Goal: Transaction & Acquisition: Obtain resource

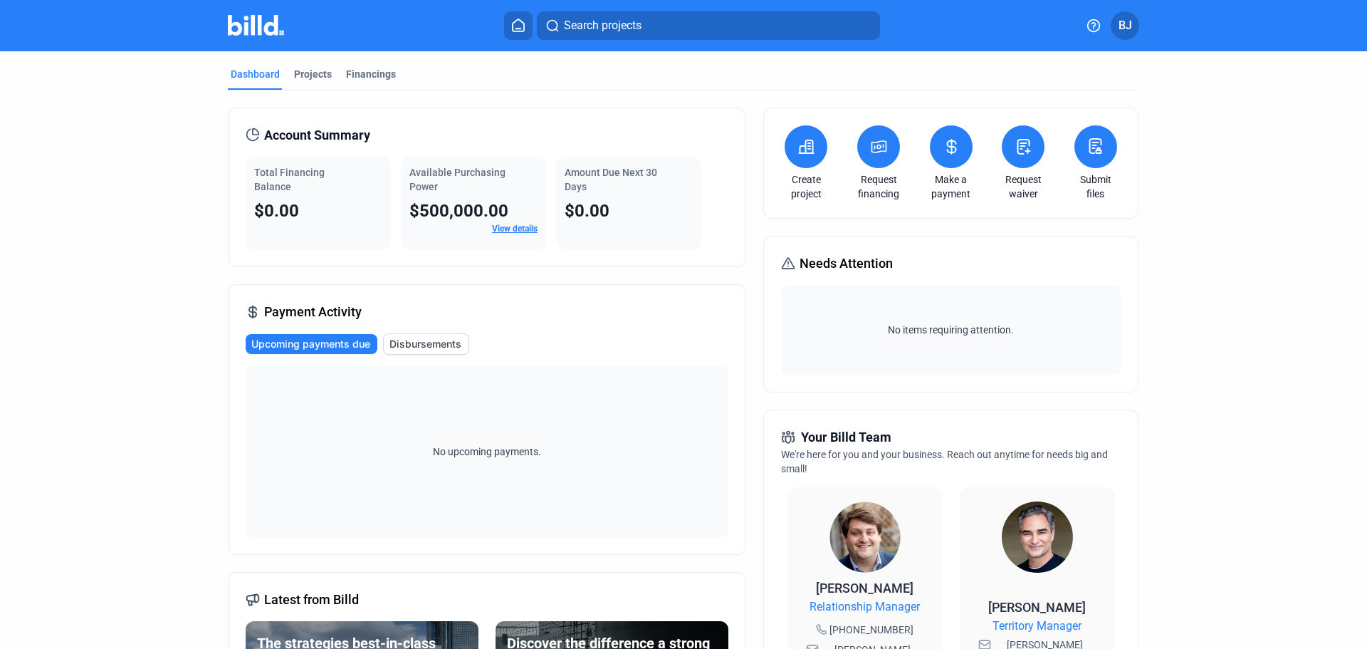
click at [877, 151] on icon at bounding box center [879, 146] width 14 height 11
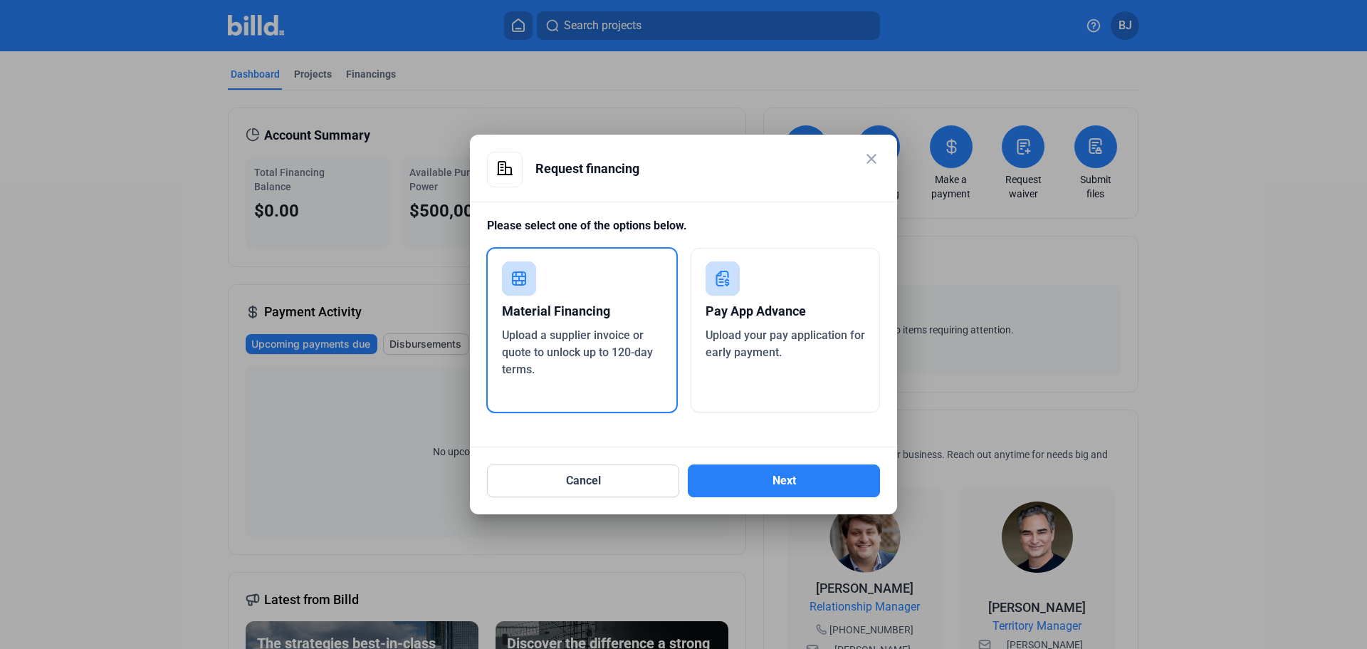
click at [783, 303] on div "Pay App Advance" at bounding box center [786, 311] width 160 height 31
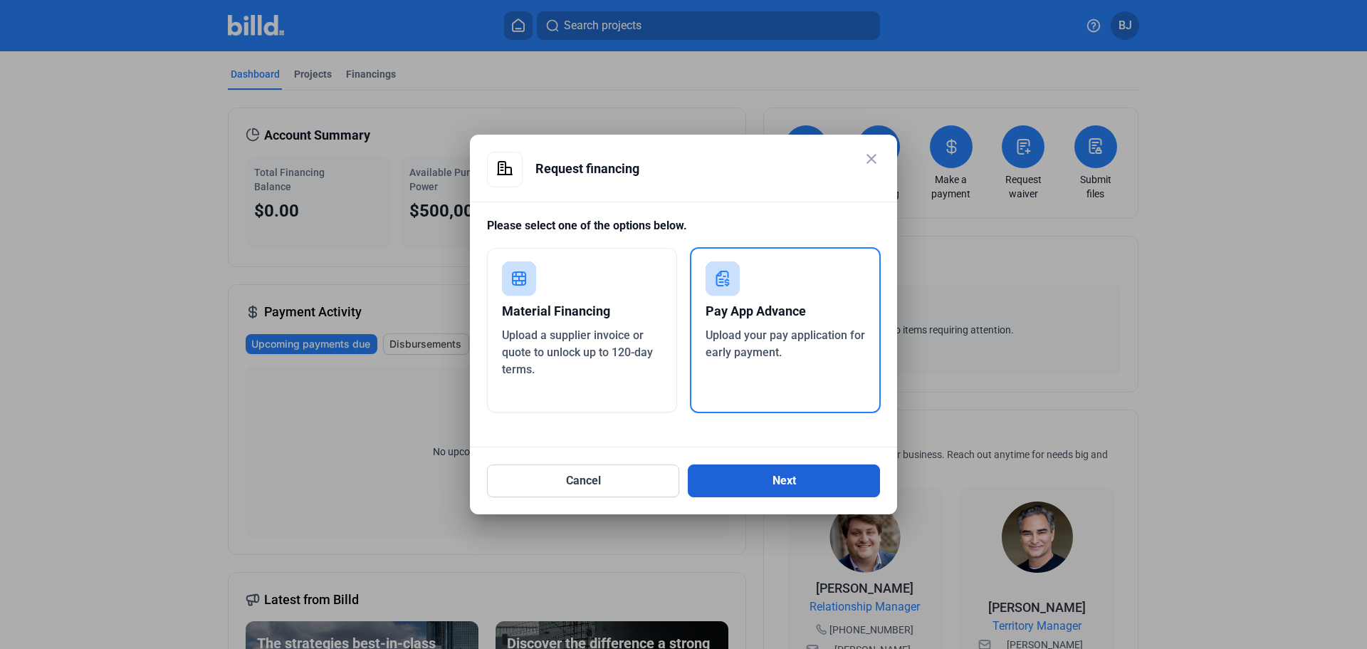
click at [783, 477] on button "Next" at bounding box center [784, 480] width 192 height 33
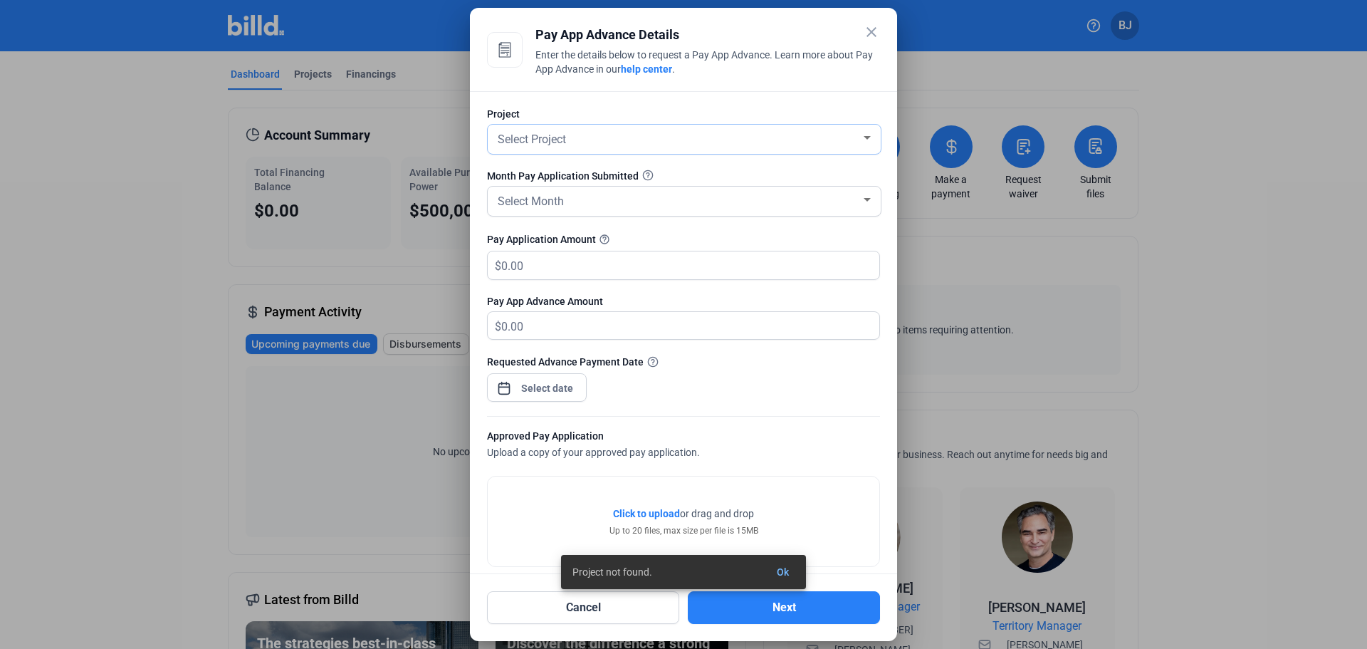
click at [635, 141] on div "Select Project" at bounding box center [678, 138] width 366 height 20
click at [610, 137] on span "add Create new project" at bounding box center [681, 138] width 372 height 26
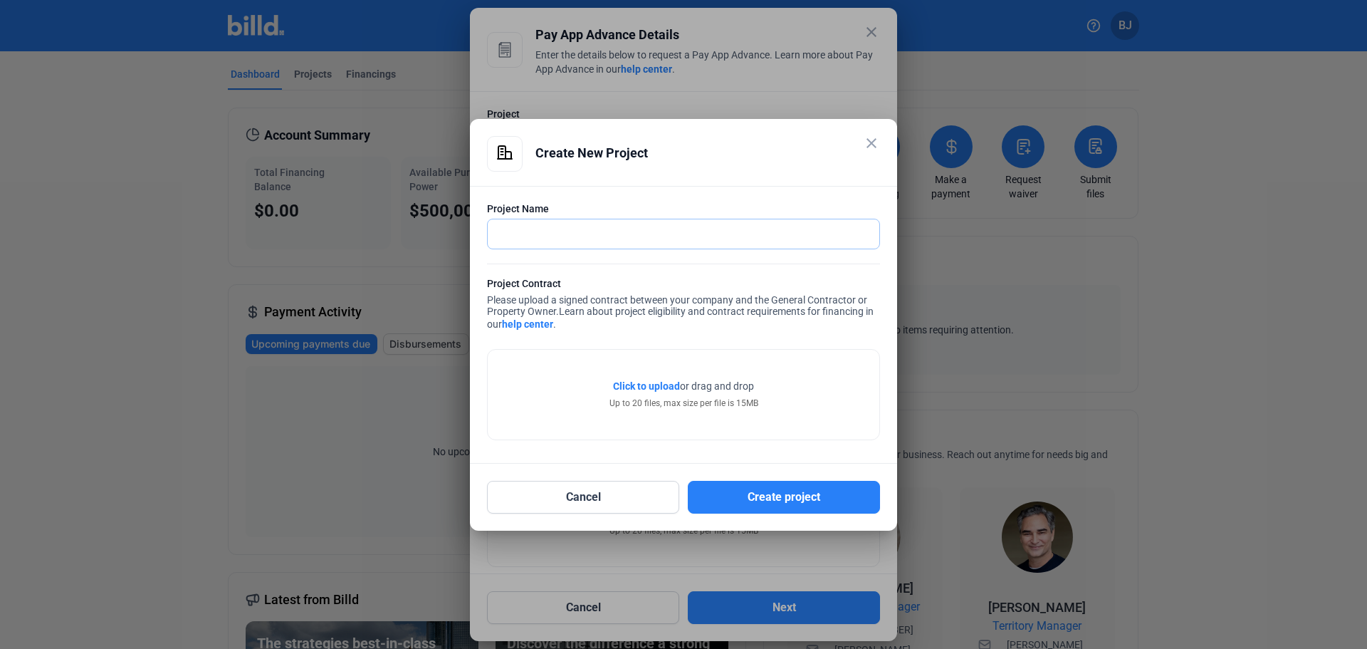
click at [548, 229] on input "text" at bounding box center [684, 233] width 392 height 29
type input "[PERSON_NAME] & [PERSON_NAME] Demo"
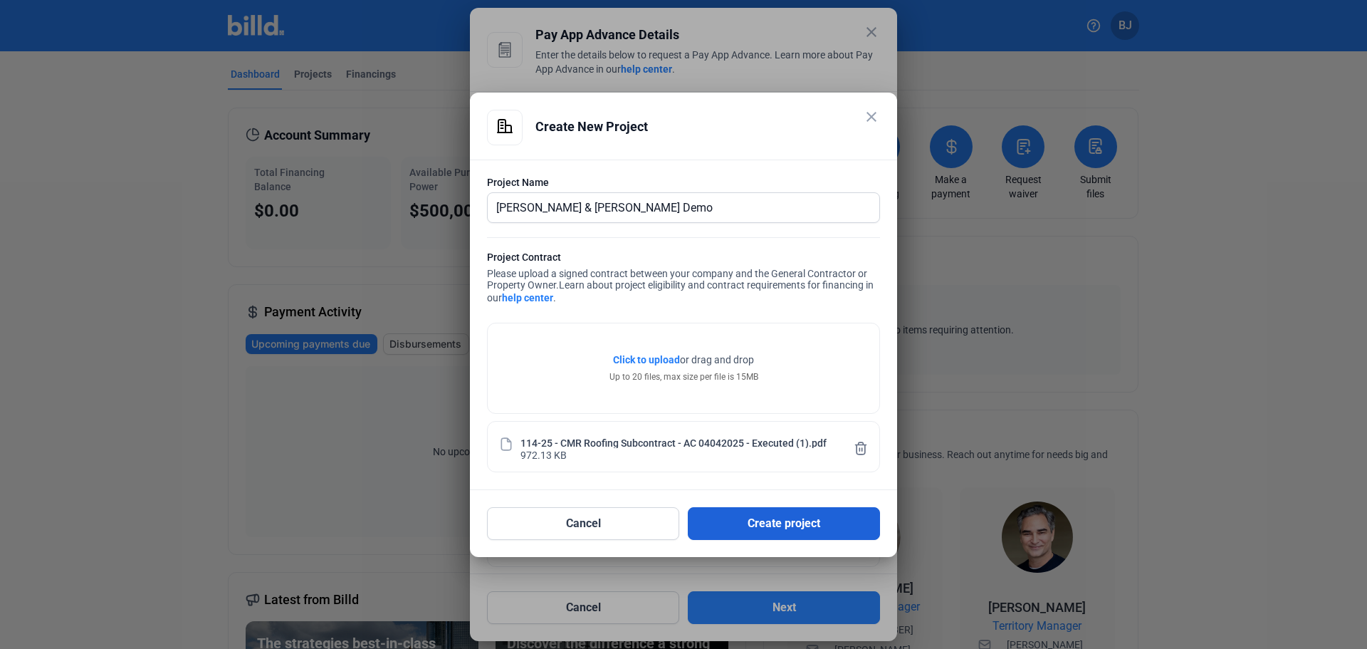
click at [758, 520] on button "Create project" at bounding box center [784, 523] width 192 height 33
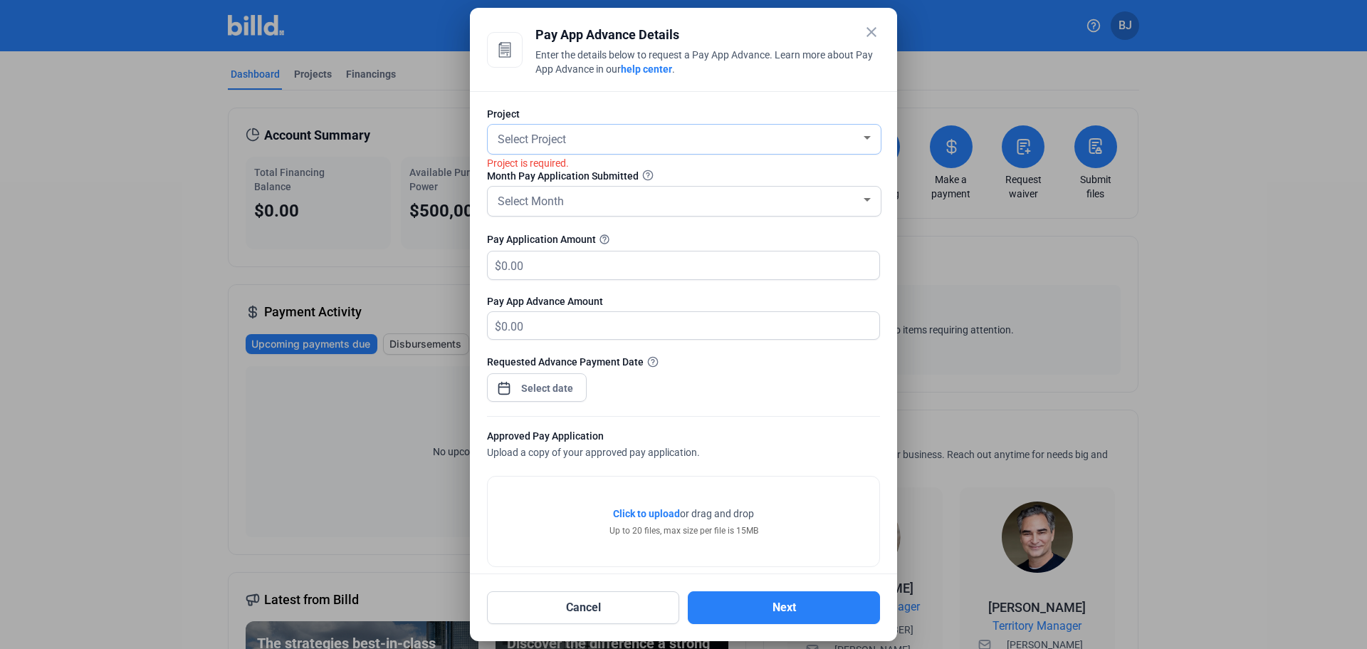
click at [581, 145] on div "Select Project" at bounding box center [678, 138] width 366 height 20
click at [666, 93] on div at bounding box center [683, 324] width 1367 height 649
click at [620, 605] on button "Cancel" at bounding box center [583, 607] width 192 height 33
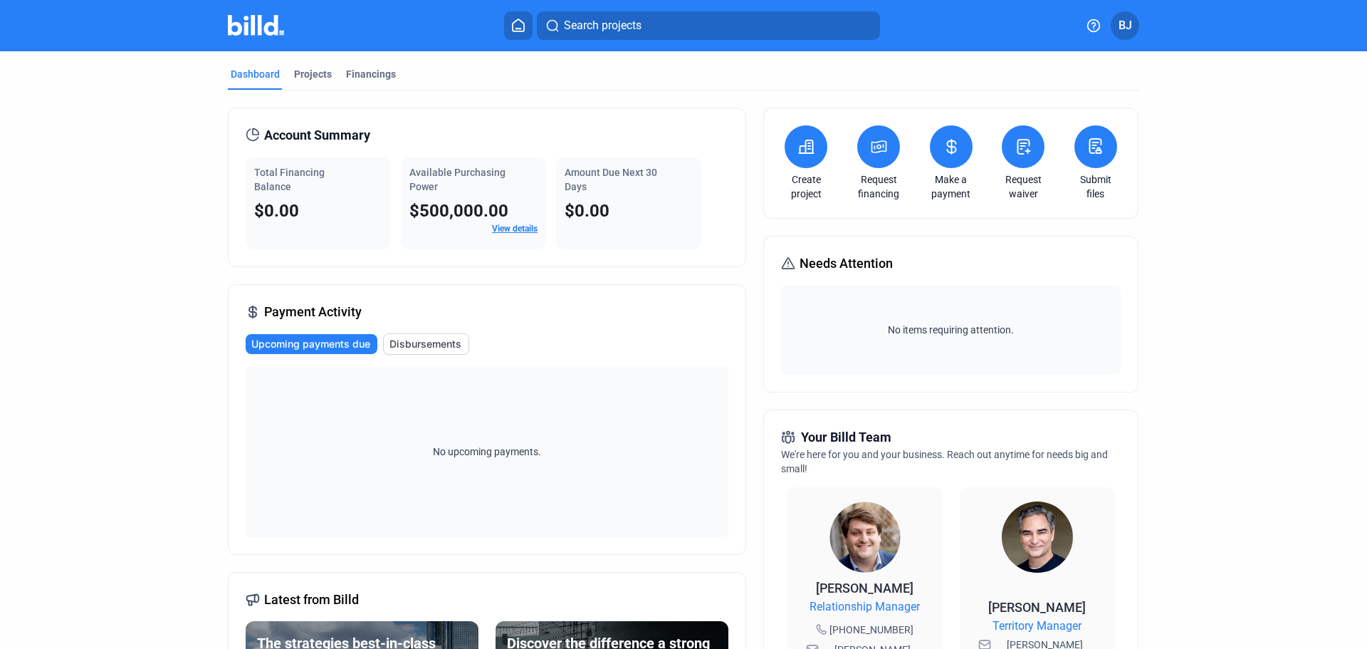
click at [880, 155] on request-financing-icon at bounding box center [878, 146] width 17 height 17
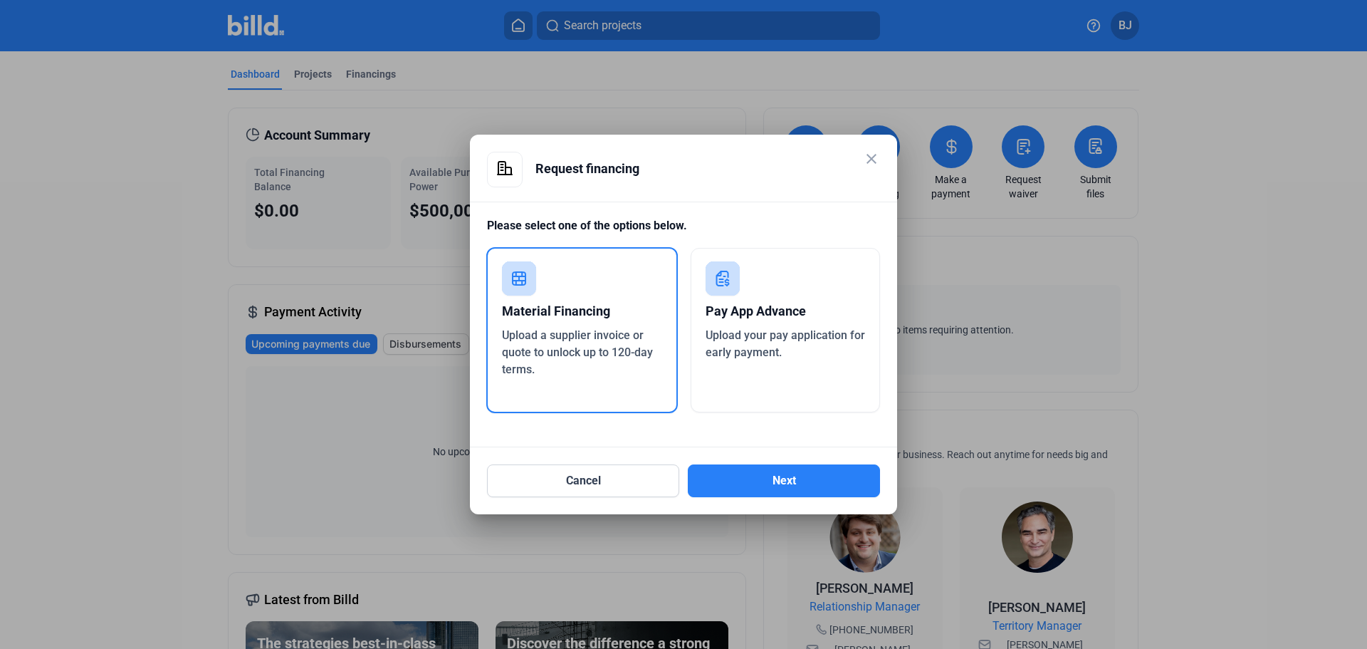
click at [730, 328] on div "Upload your pay application for early payment." at bounding box center [786, 344] width 160 height 34
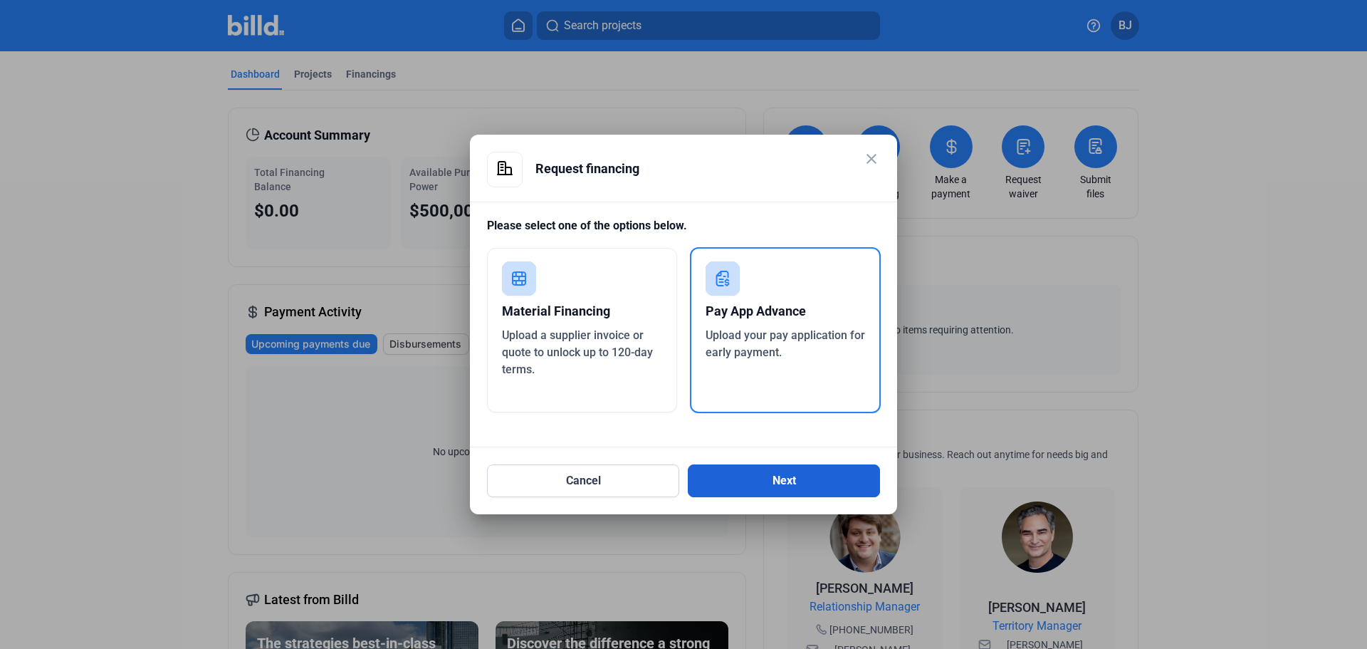
click at [777, 476] on button "Next" at bounding box center [784, 480] width 192 height 33
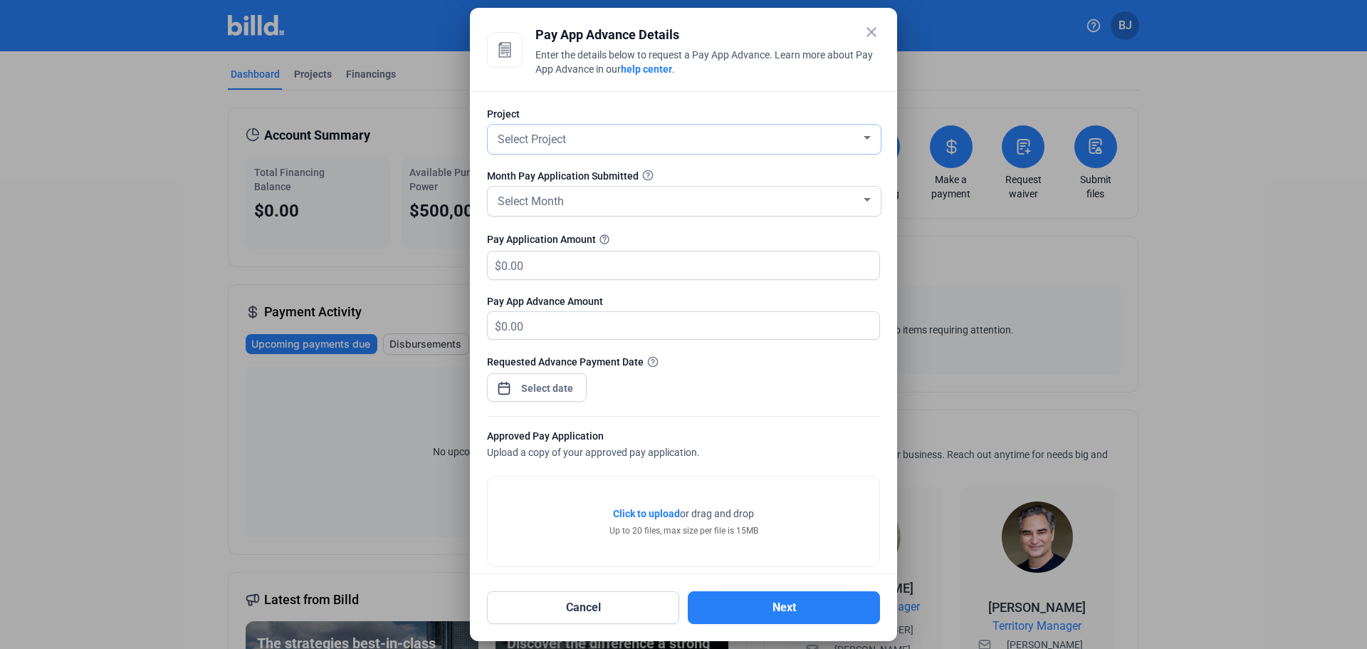
click at [768, 142] on div "Select Project" at bounding box center [678, 138] width 366 height 20
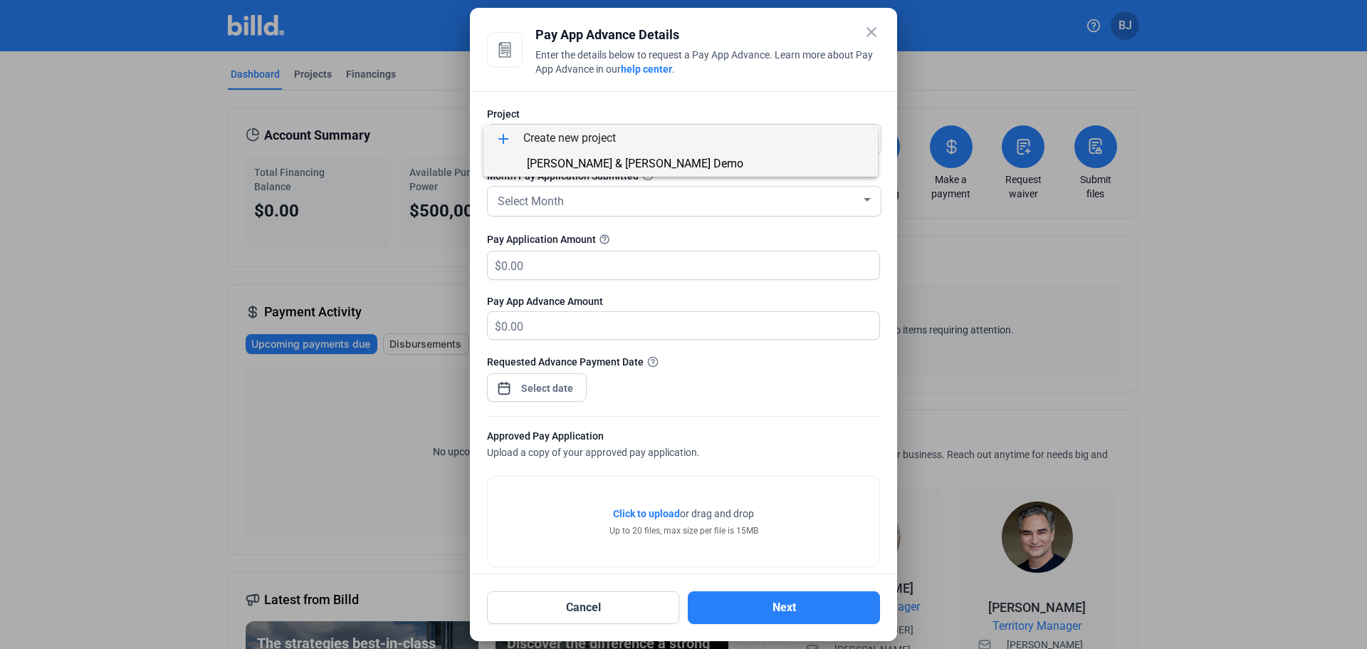
click at [671, 165] on span "[PERSON_NAME] & [PERSON_NAME] Demo" at bounding box center [635, 164] width 217 height 14
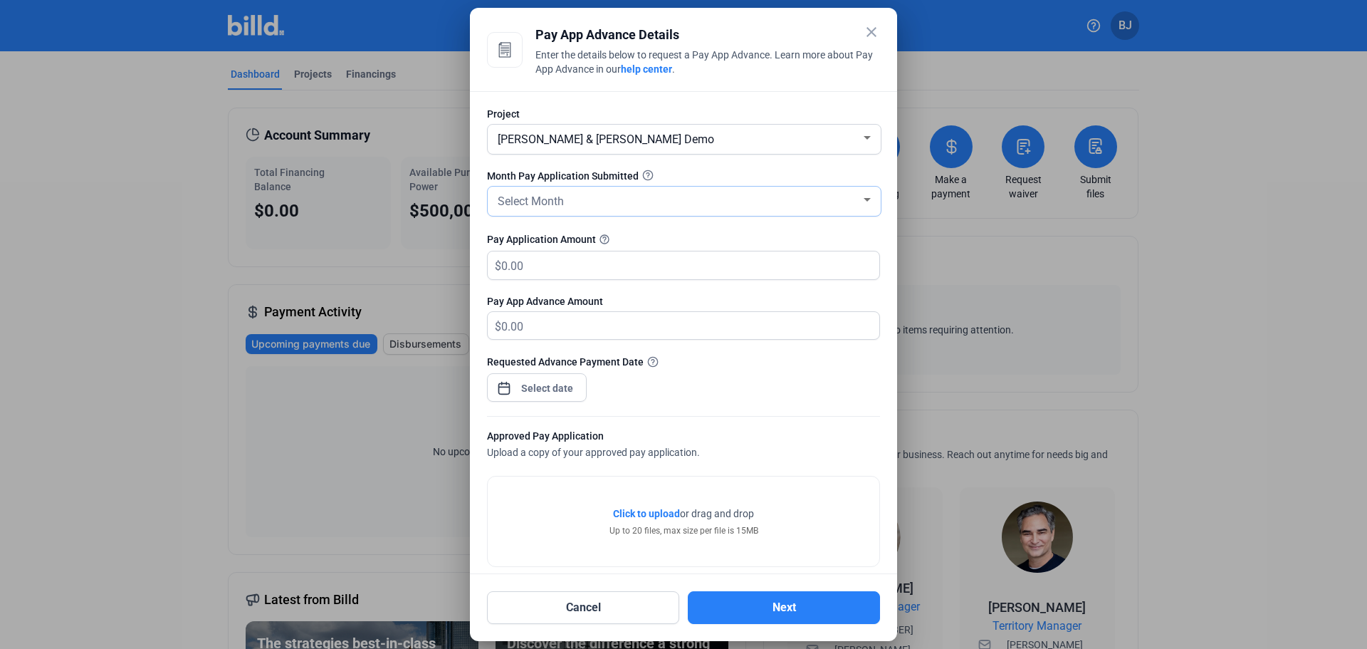
click at [615, 204] on div "Select Month" at bounding box center [678, 200] width 366 height 20
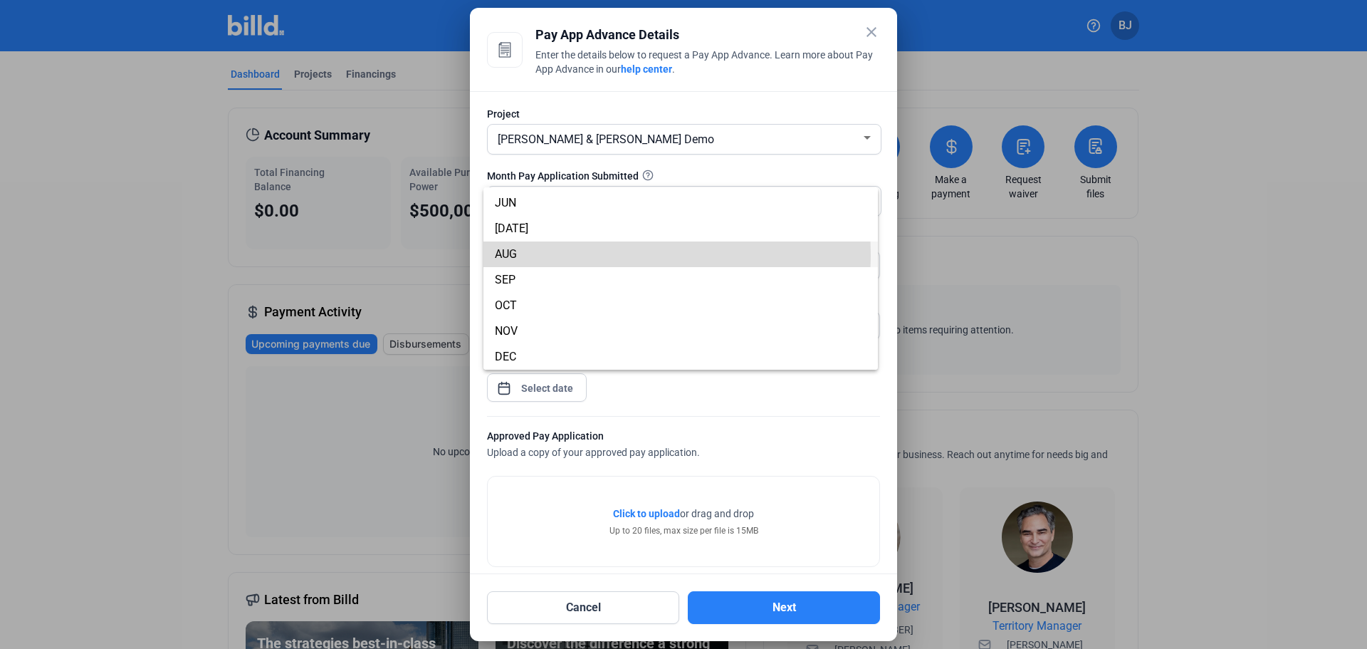
click at [513, 254] on span "AUG" at bounding box center [506, 254] width 22 height 14
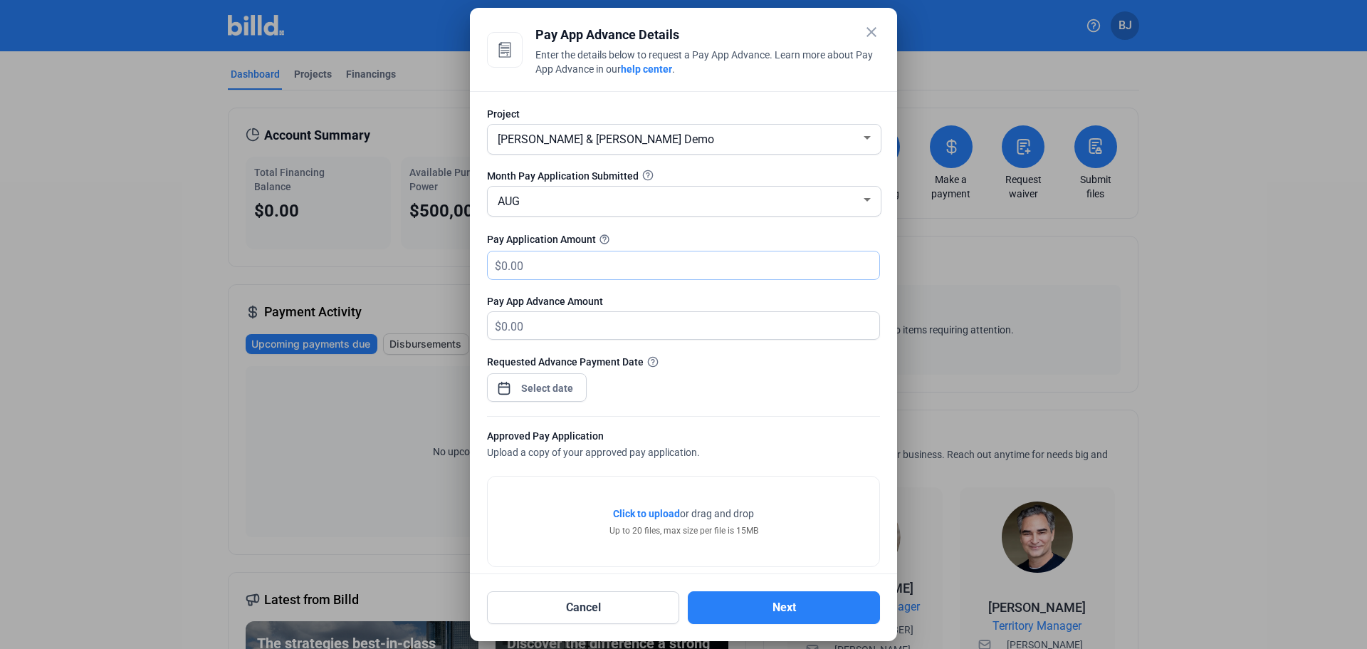
click at [646, 266] on input "text" at bounding box center [682, 265] width 362 height 28
type input "1"
type input "1.00"
type input "11"
type input "11.00"
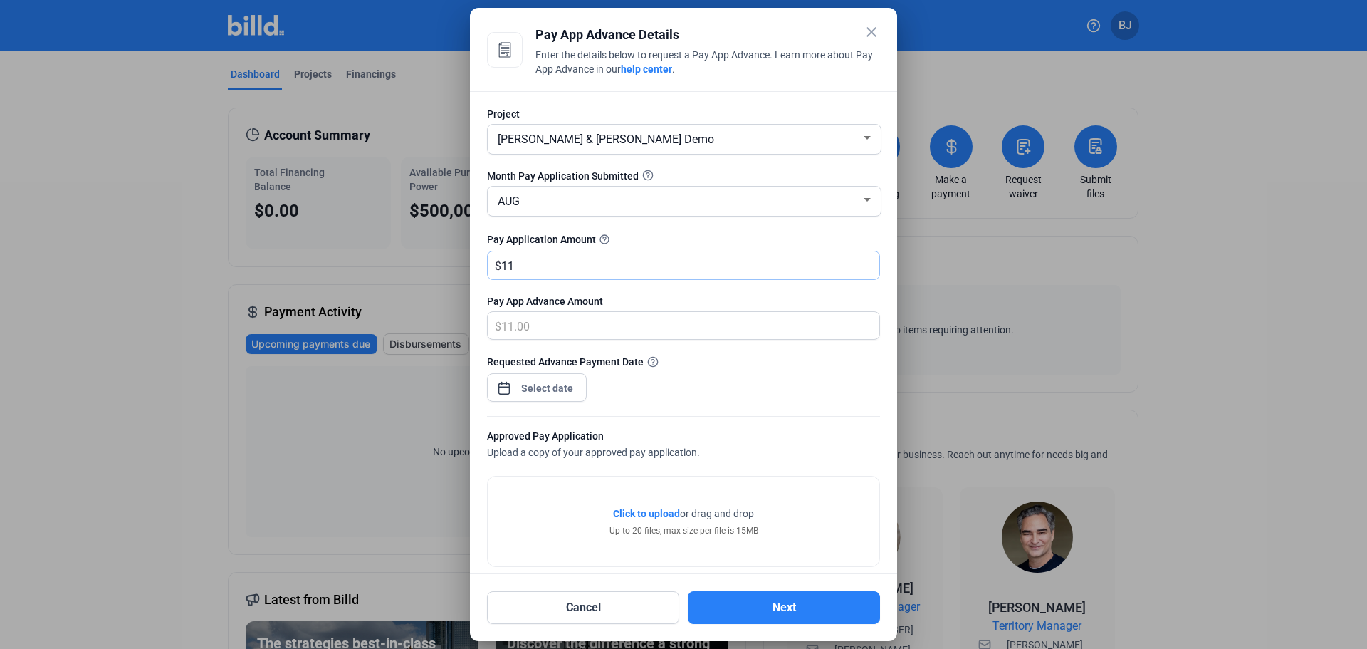
type input "110"
type input "110.00"
type input "1108"
type input "1,108.00"
type input "1,1083"
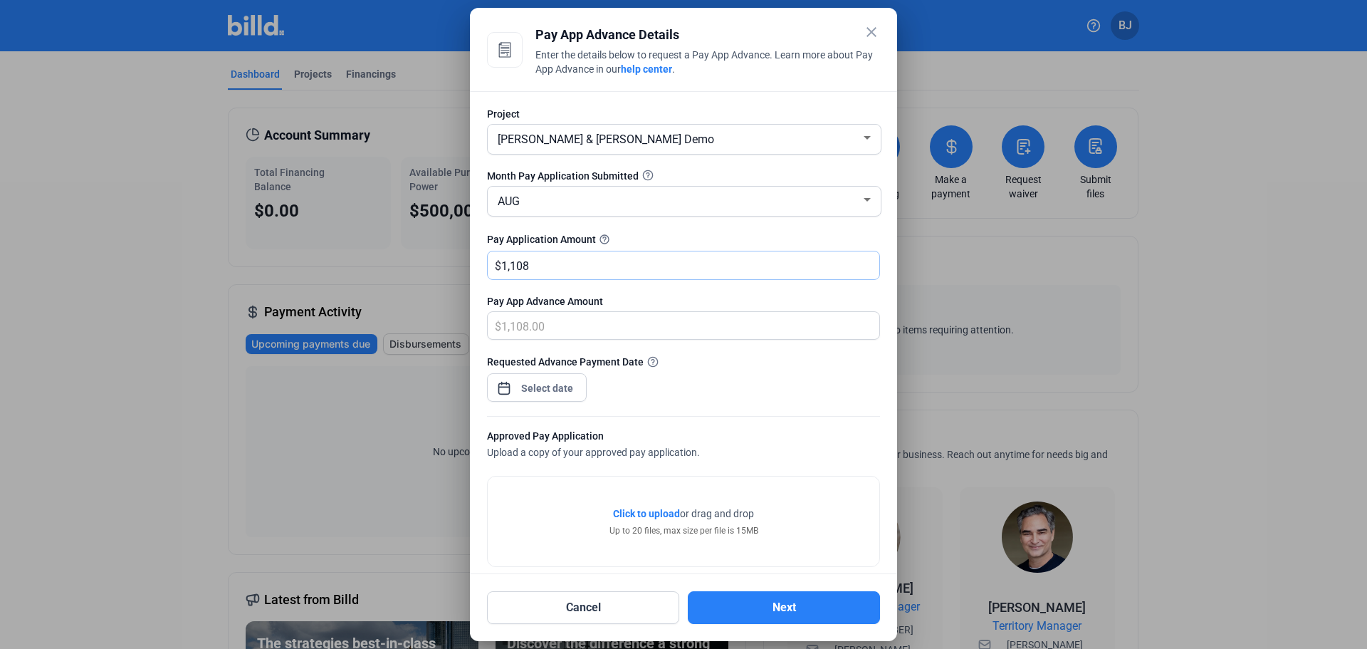
type input "11,083.00"
type input "11,0836"
type input "110,836.00"
type input "110,836.7"
type input "110,836.70"
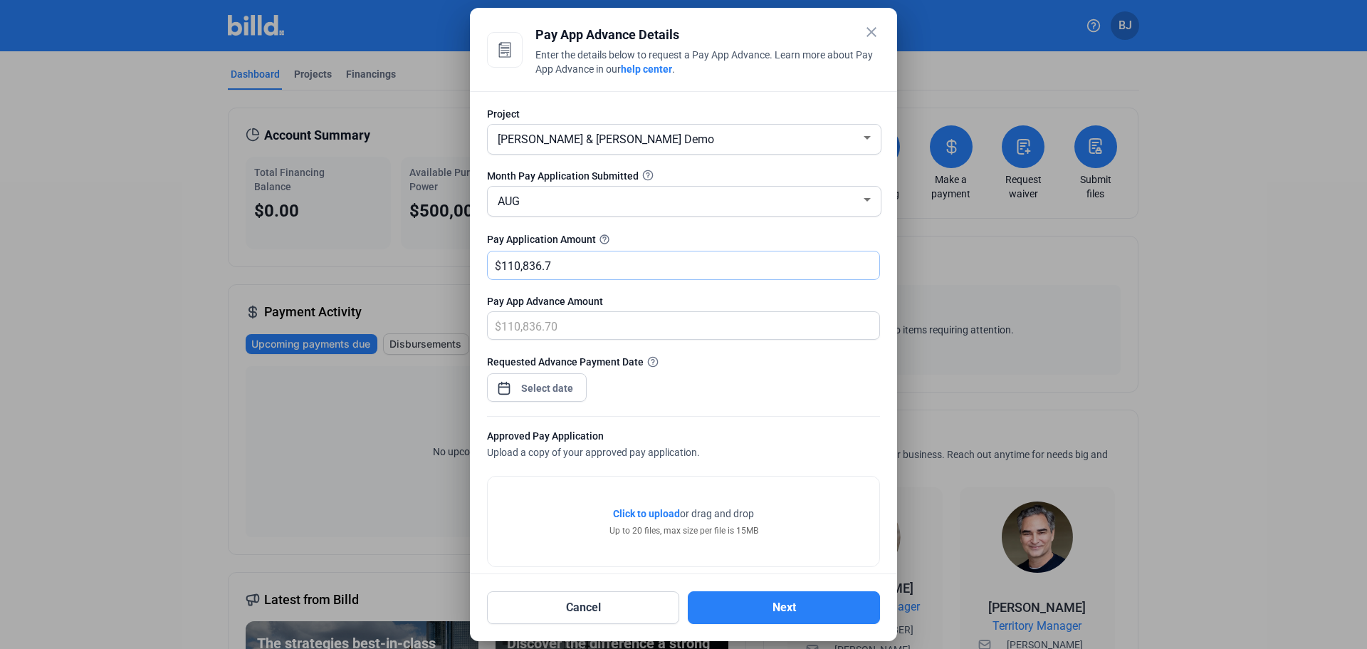
type input "110,836.72"
click at [642, 298] on div "Pay App Advance Amount" at bounding box center [683, 301] width 393 height 14
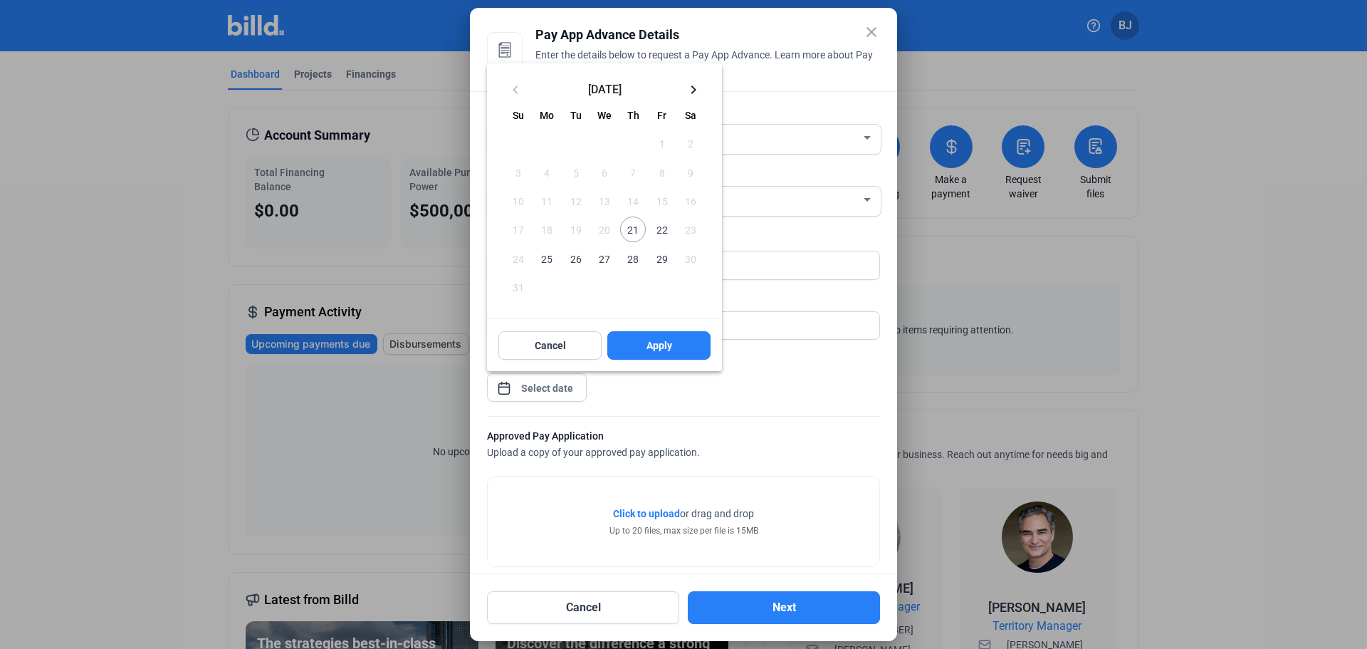
click at [571, 387] on div "close Pay App Advance Details Enter the details below to request a Pay App Adva…" at bounding box center [683, 324] width 1367 height 649
click at [571, 259] on span "26" at bounding box center [576, 258] width 26 height 26
click at [637, 342] on button "Apply" at bounding box center [658, 345] width 103 height 28
type input "[DATE]"
click at [640, 340] on button "Apply" at bounding box center [658, 345] width 103 height 28
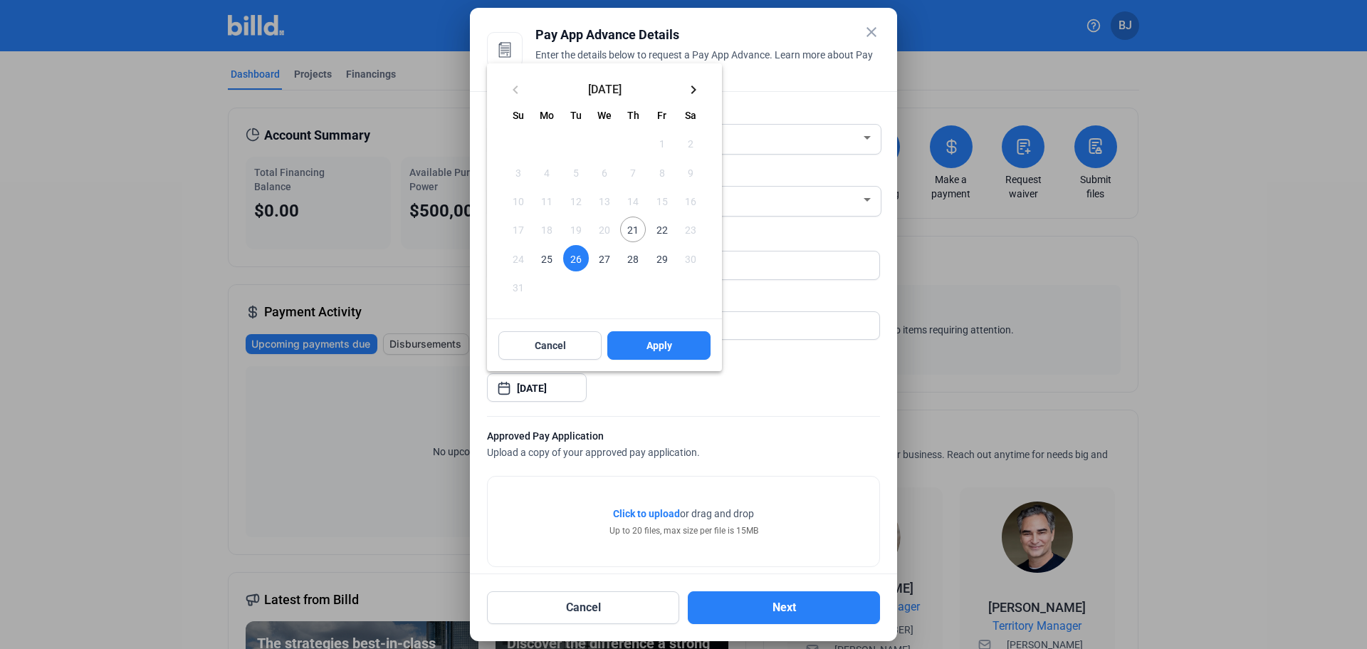
click at [659, 512] on div at bounding box center [683, 324] width 1367 height 649
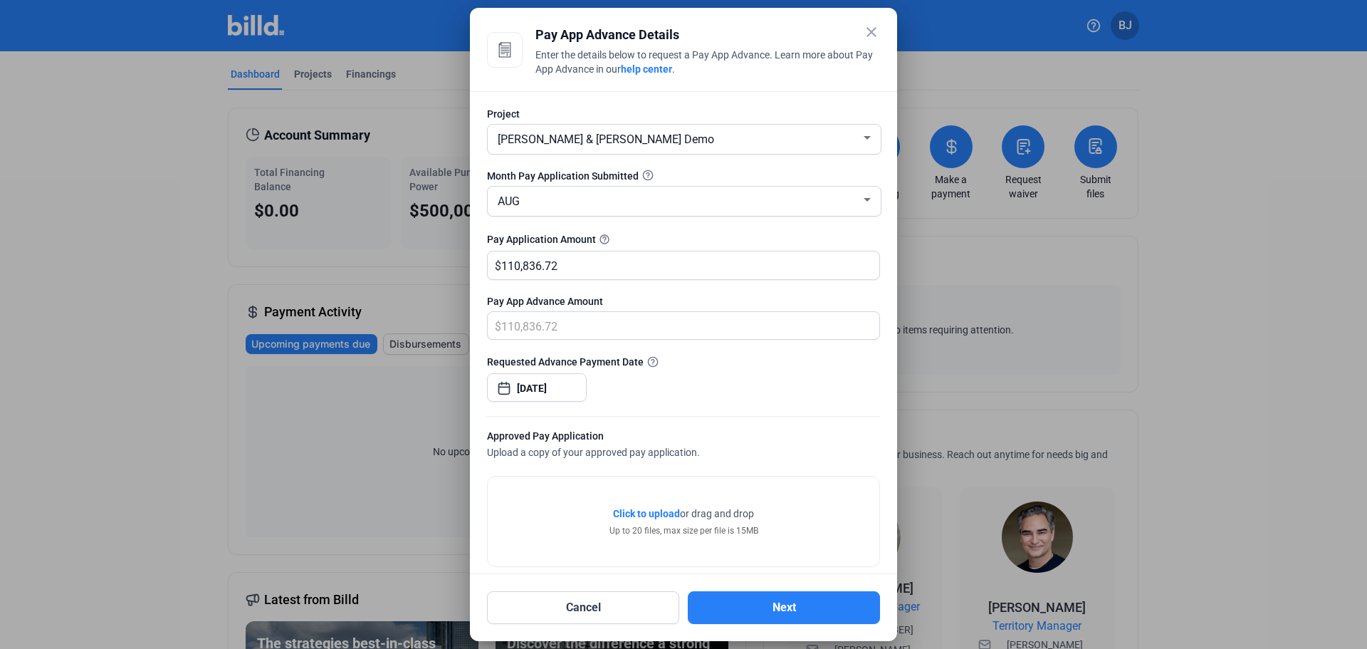
click at [658, 512] on span "Click to upload" at bounding box center [646, 513] width 67 height 11
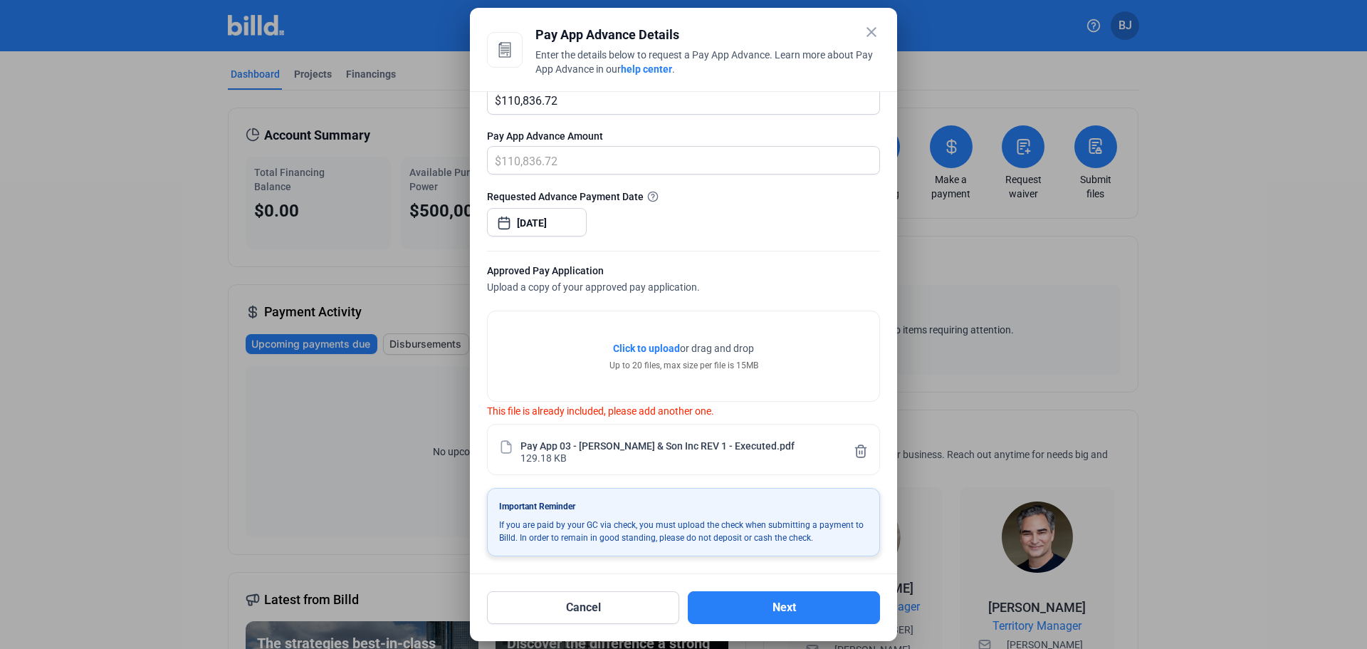
scroll to position [167, 0]
click at [786, 603] on button "Next" at bounding box center [784, 607] width 192 height 33
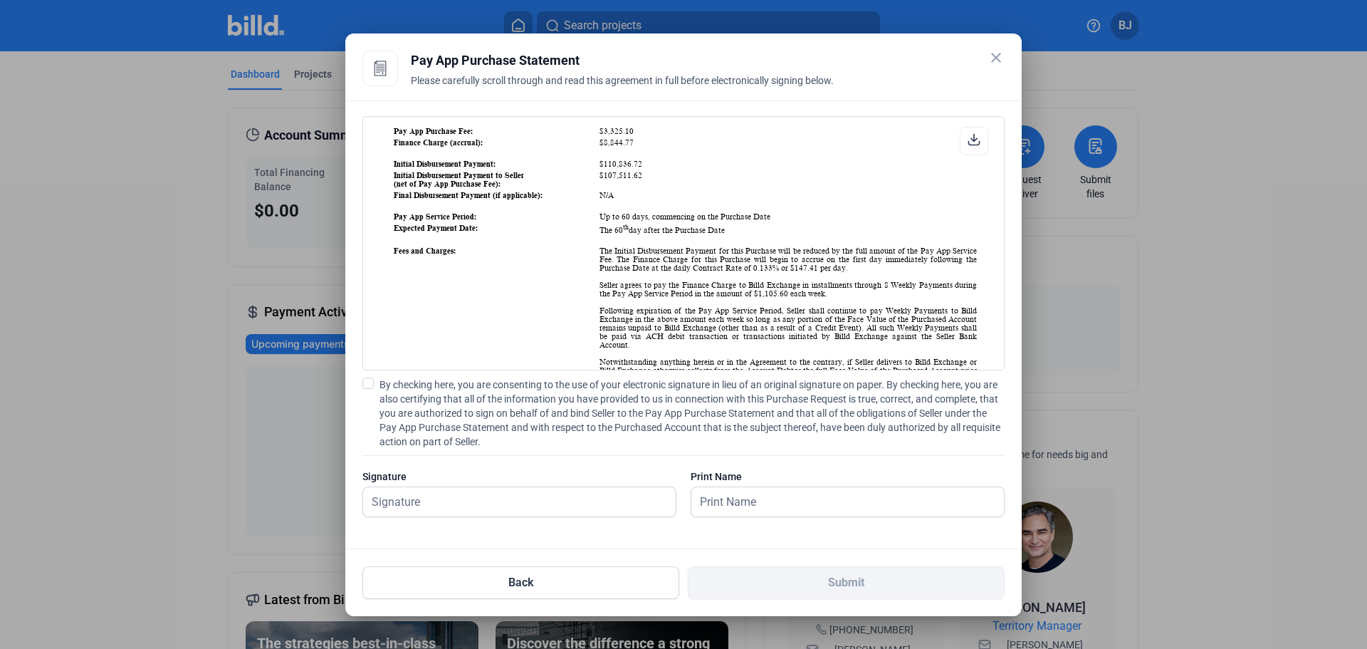
scroll to position [142, 0]
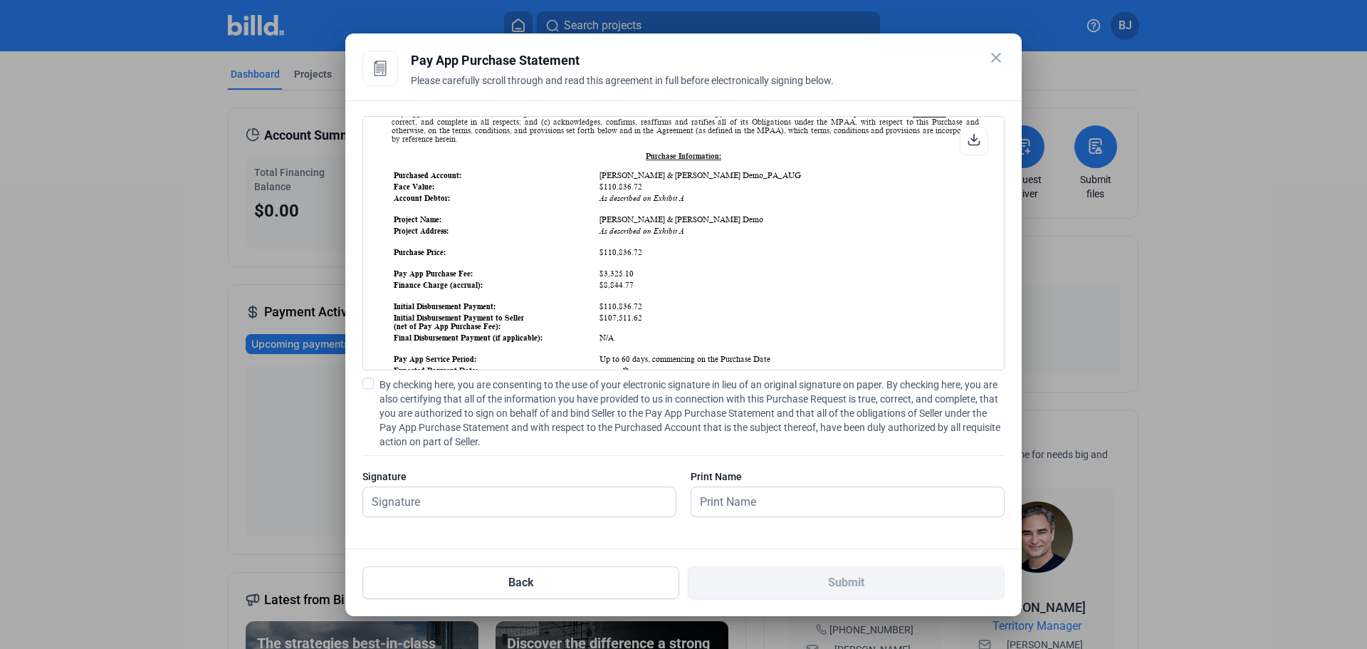
click at [977, 133] on icon at bounding box center [974, 139] width 13 height 13
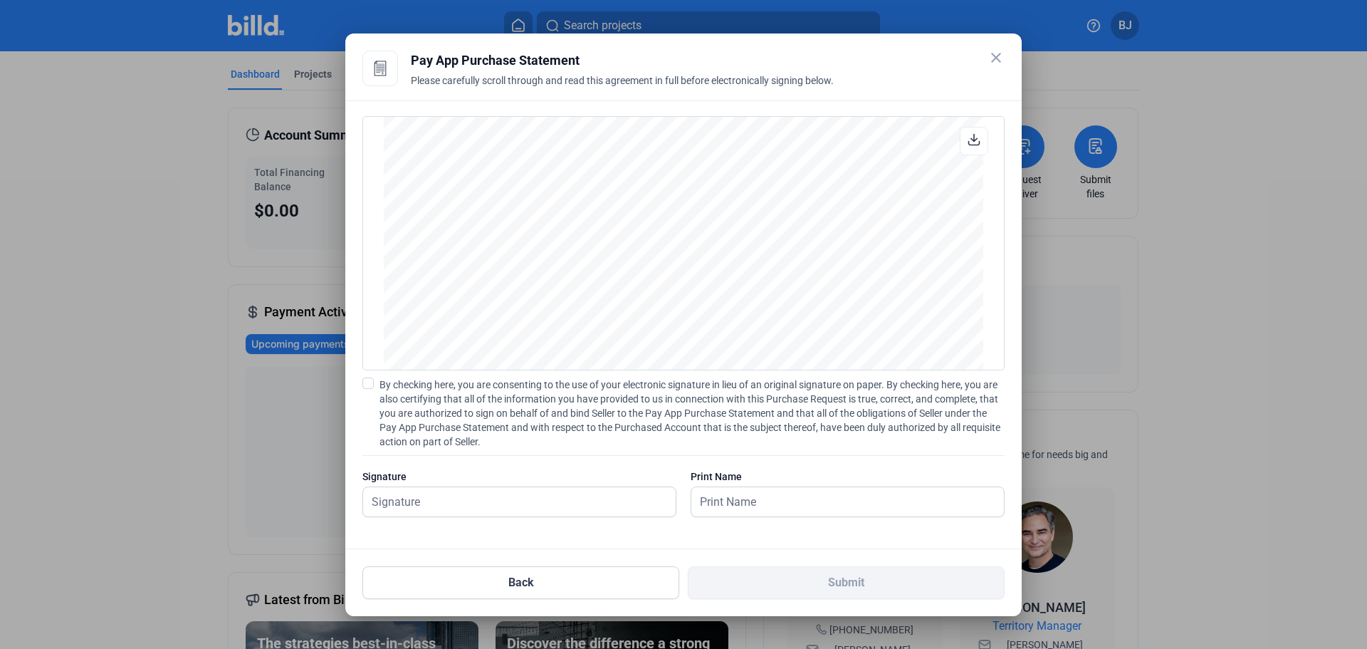
scroll to position [1404, 0]
click at [1006, 56] on mat-dialog-container "close Pay App Purchase Statement Please carefully scroll through and read this …" at bounding box center [683, 324] width 677 height 583
click at [1001, 56] on mat-icon "close" at bounding box center [996, 57] width 17 height 17
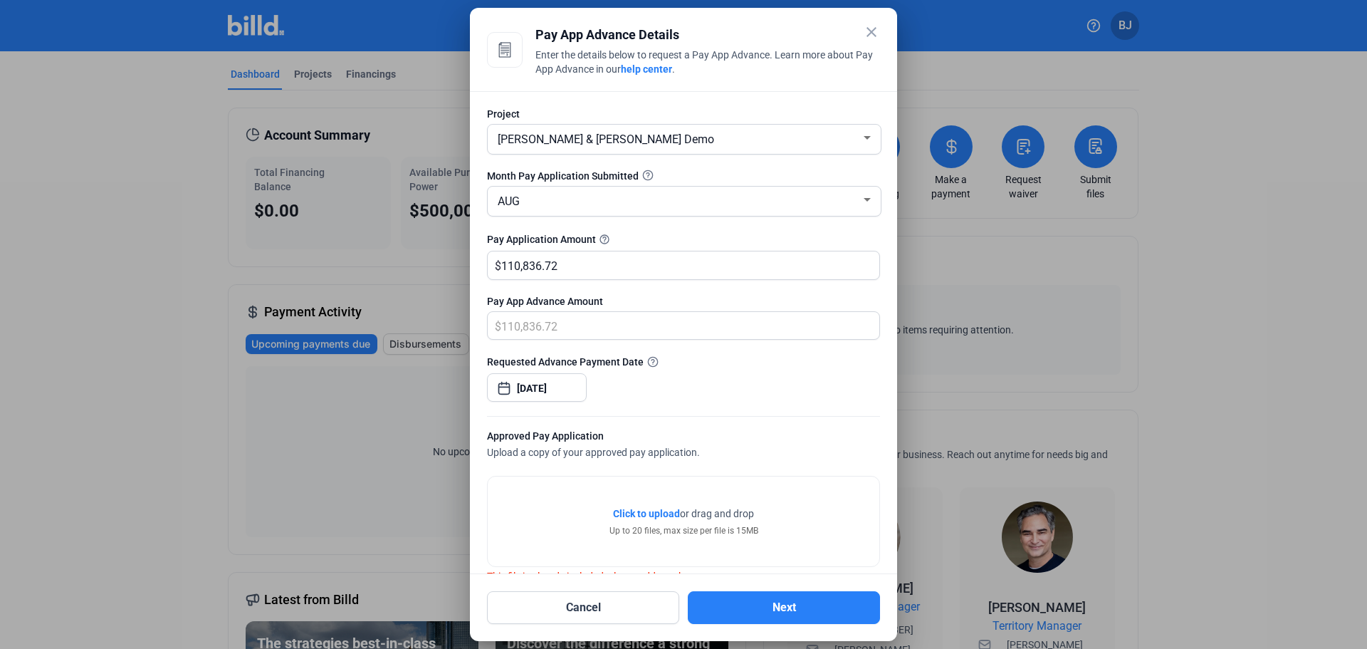
click at [867, 45] on div "Pay App Advance Details Enter the details below to request a Pay App Advance. L…" at bounding box center [708, 43] width 345 height 36
click at [870, 33] on mat-icon "close" at bounding box center [871, 32] width 17 height 17
